Goal: Task Accomplishment & Management: Use online tool/utility

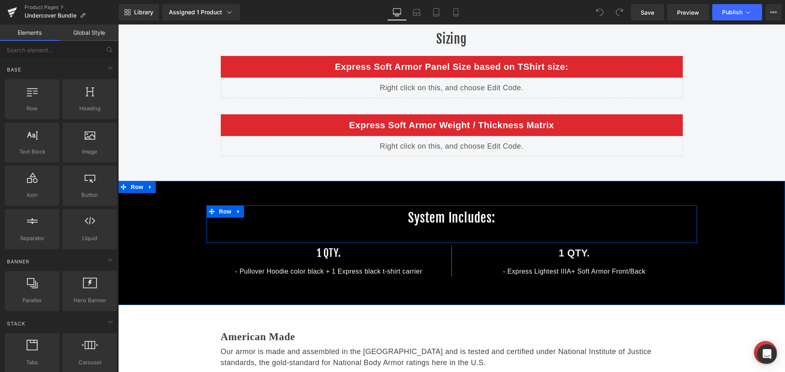
scroll to position [1186, 0]
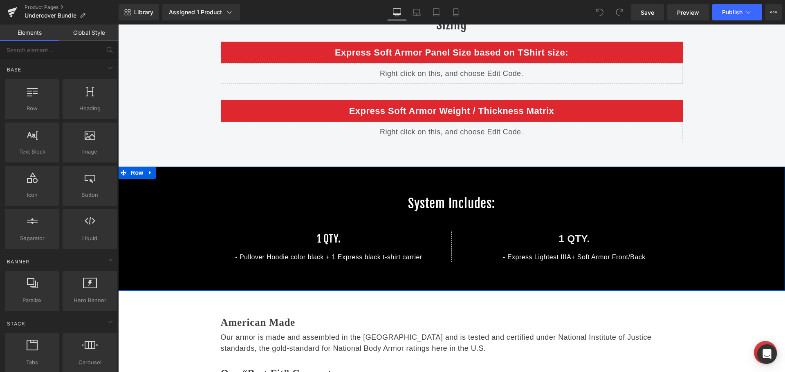
click at [546, 257] on div "- Express Lightest IIIA+ Soft Armor Front/Back Text Block" at bounding box center [574, 258] width 233 height 10
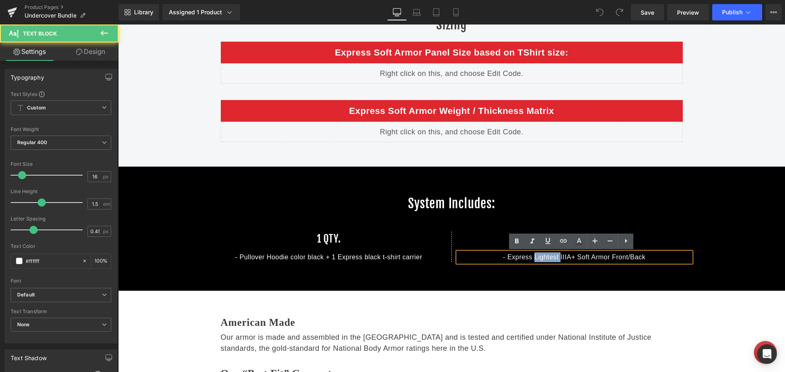
click at [546, 257] on span "- Express Lightest IIIA+ Soft Armor Front/Back" at bounding box center [574, 257] width 142 height 7
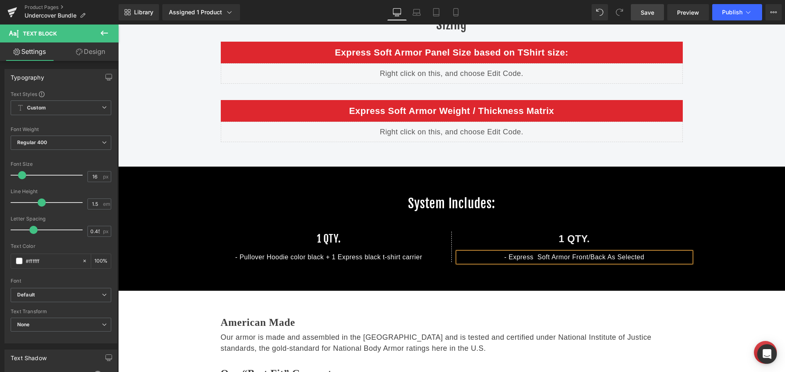
click at [641, 16] on span "Save" at bounding box center [647, 12] width 13 height 9
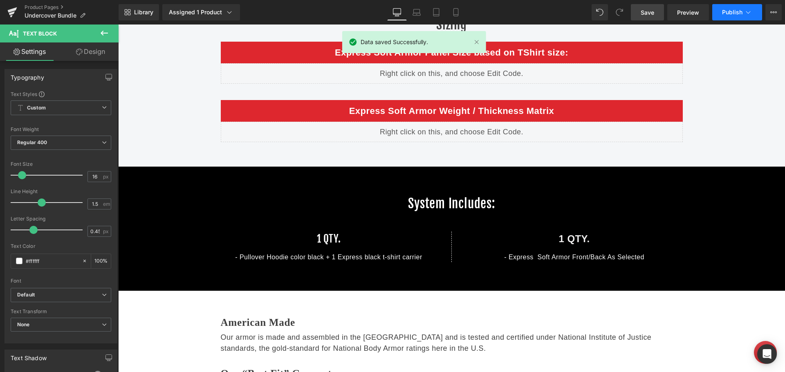
click at [724, 17] on button "Publish" at bounding box center [737, 12] width 50 height 16
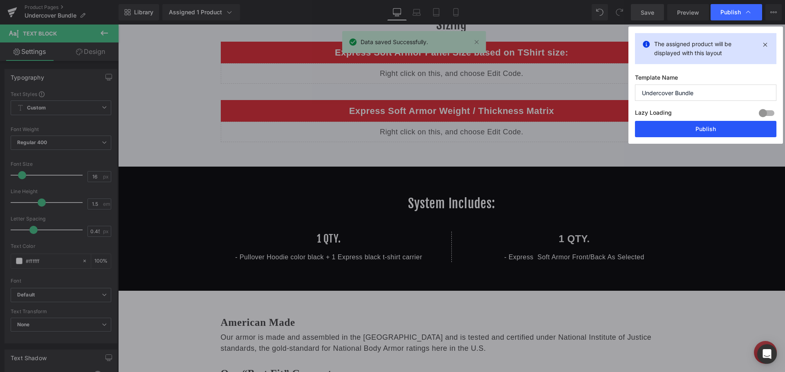
click at [696, 126] on button "Publish" at bounding box center [705, 129] width 141 height 16
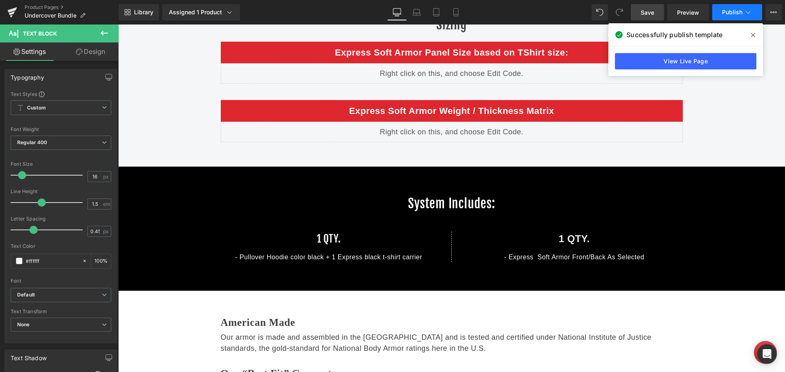
click at [736, 12] on span "Publish" at bounding box center [732, 12] width 20 height 7
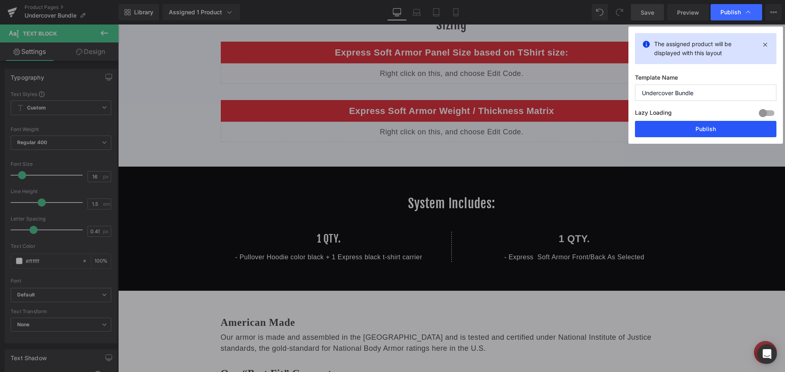
drag, startPoint x: 603, startPoint y: 98, endPoint x: 721, endPoint y: 123, distance: 120.7
click at [721, 123] on button "Publish" at bounding box center [705, 129] width 141 height 16
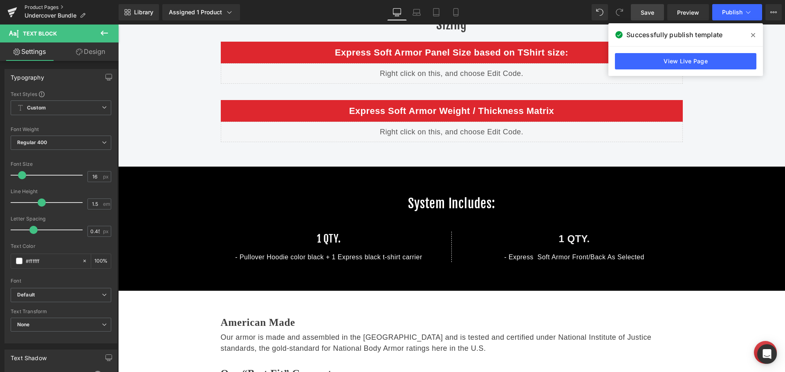
click at [56, 6] on link "Product Pages" at bounding box center [72, 7] width 94 height 7
